Goal: Task Accomplishment & Management: Manage account settings

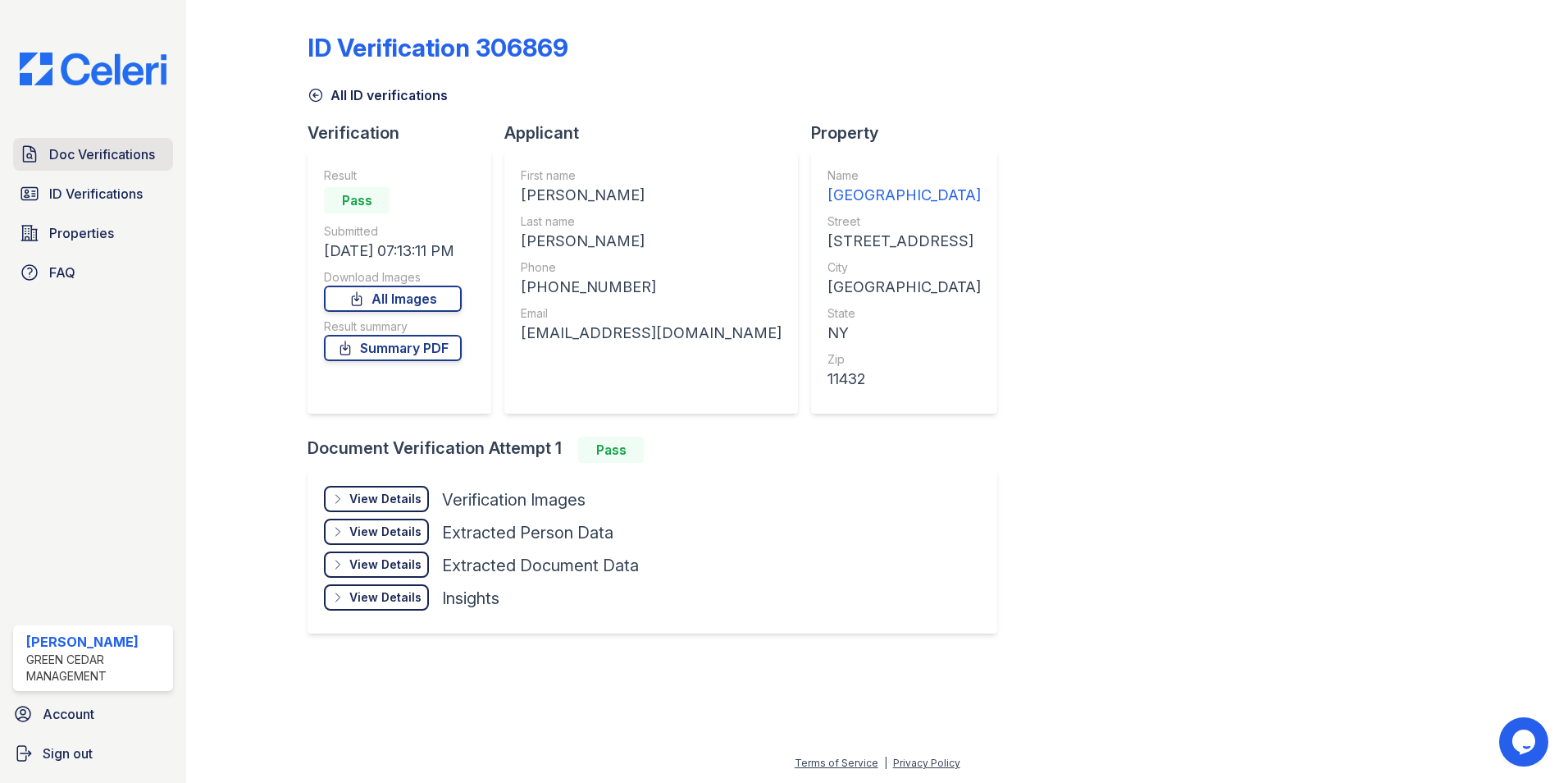
click at [59, 164] on span "Doc Verifications" at bounding box center [102, 155] width 106 height 20
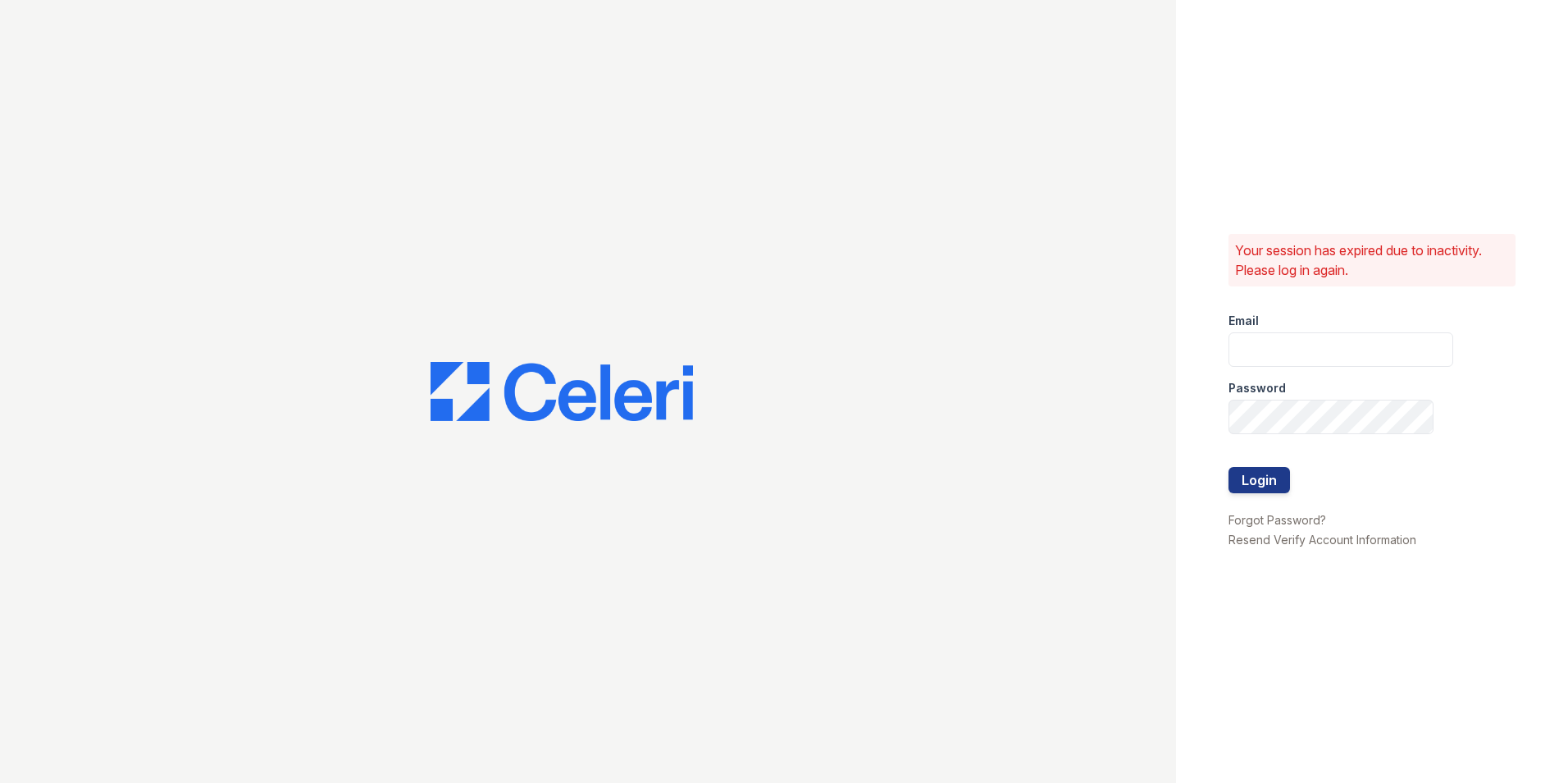
type input "Lamine.Barry@corcoran.com"
click at [1273, 483] on button "Login" at bounding box center [1259, 480] width 62 height 26
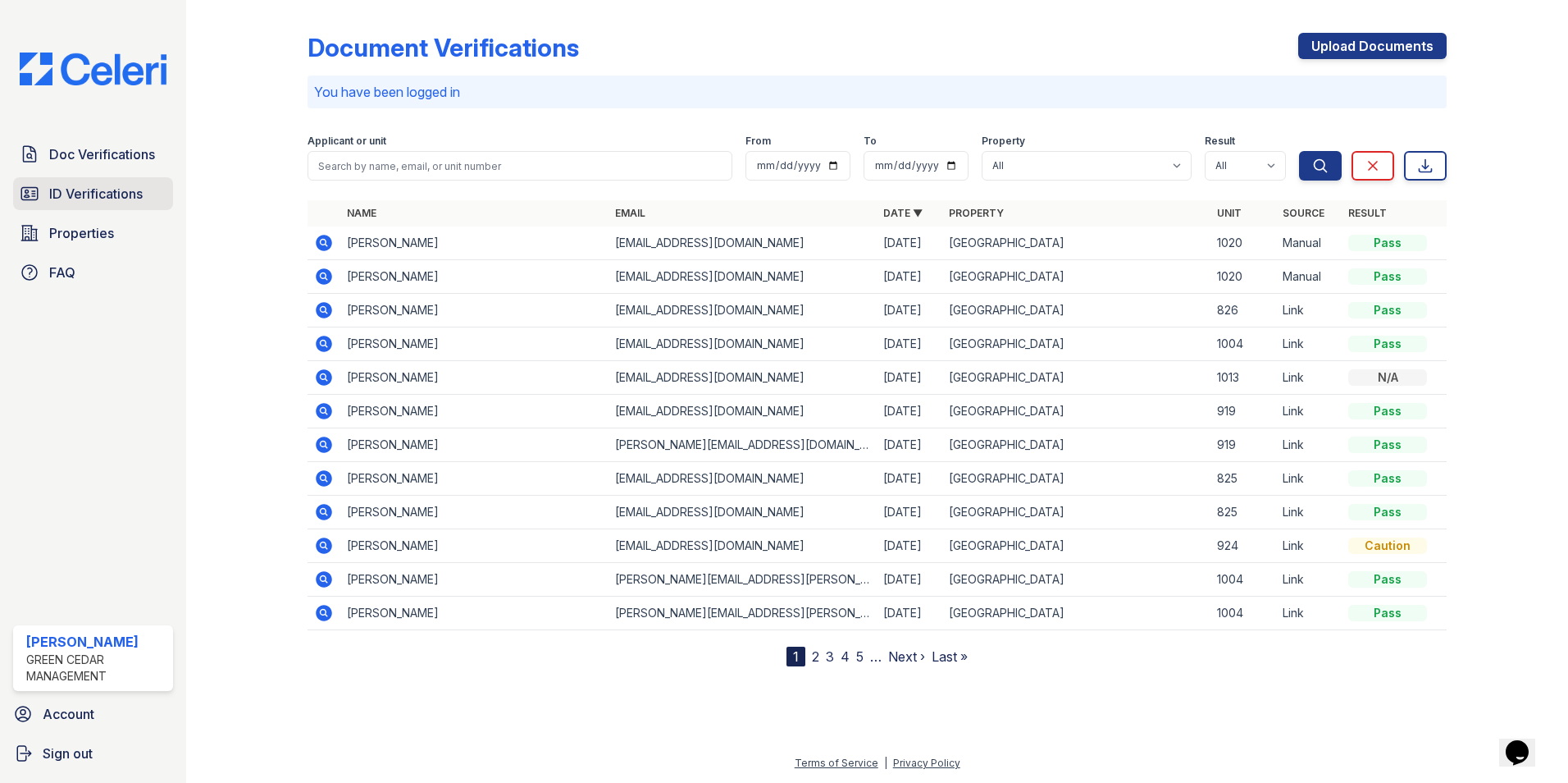
click at [91, 210] on link "ID Verifications" at bounding box center [93, 193] width 160 height 33
